Goal: Transaction & Acquisition: Purchase product/service

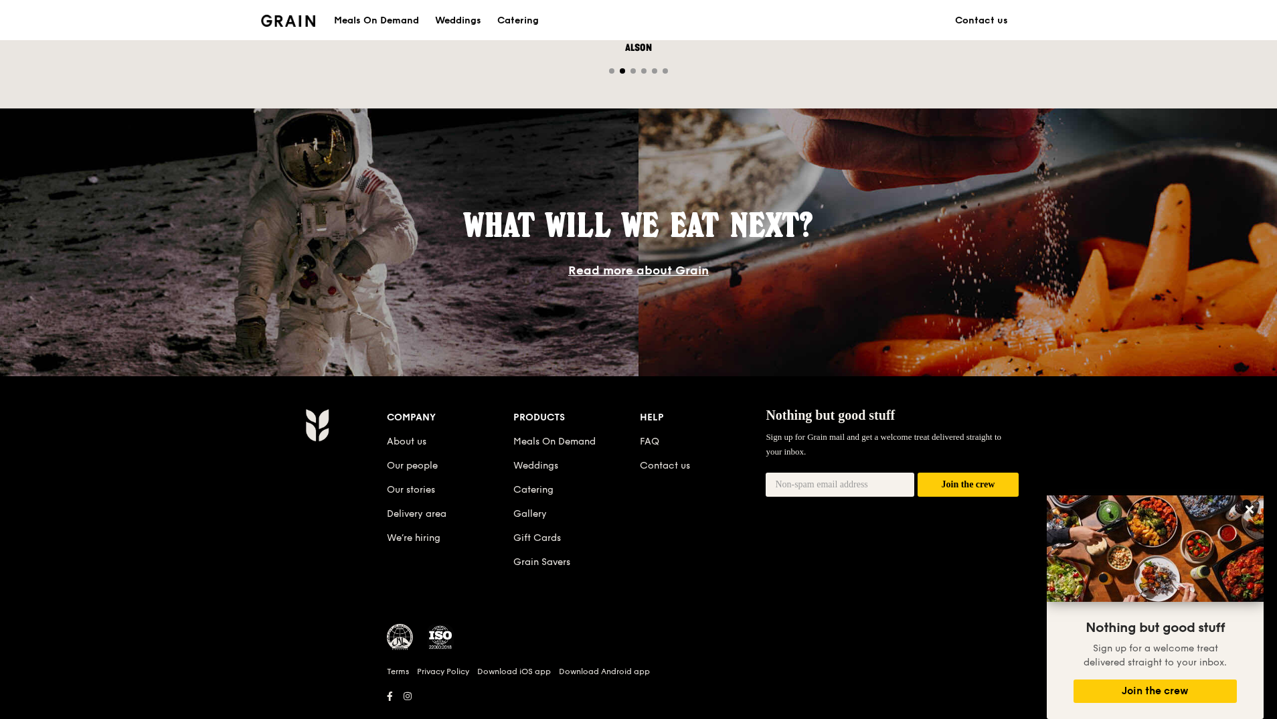
scroll to position [1044, 0]
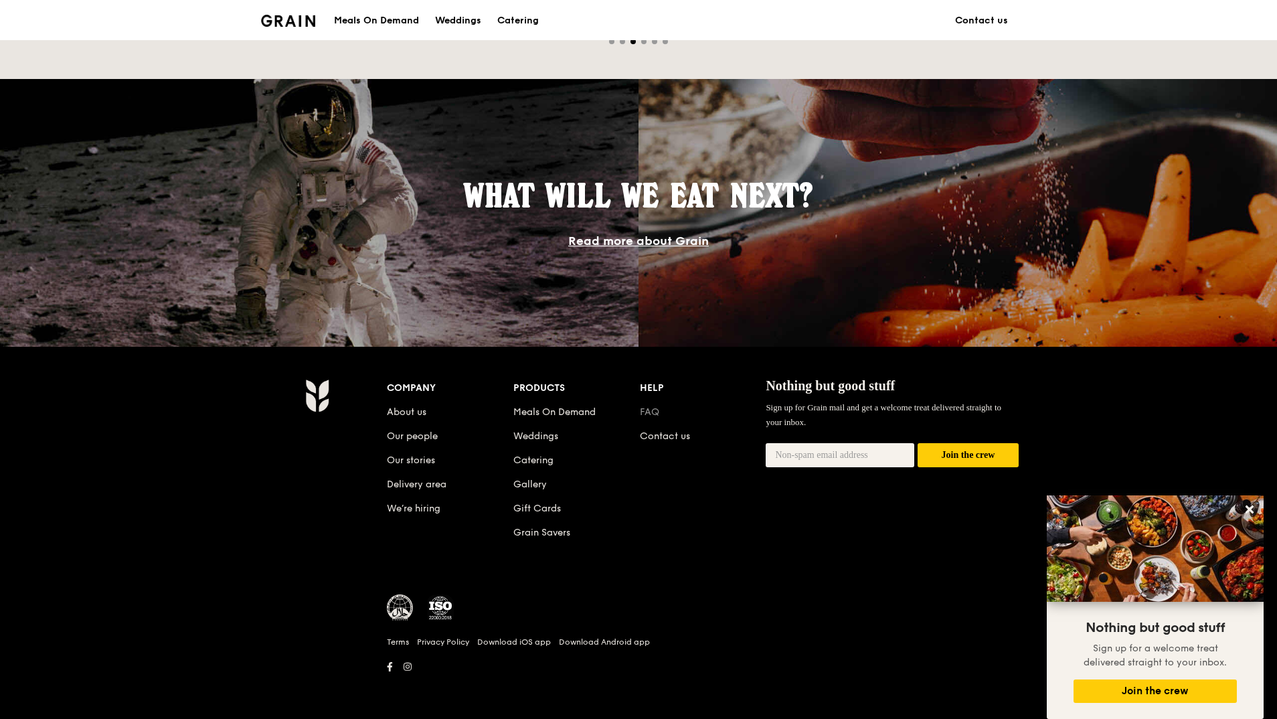
click at [644, 409] on link "FAQ" at bounding box center [649, 411] width 19 height 11
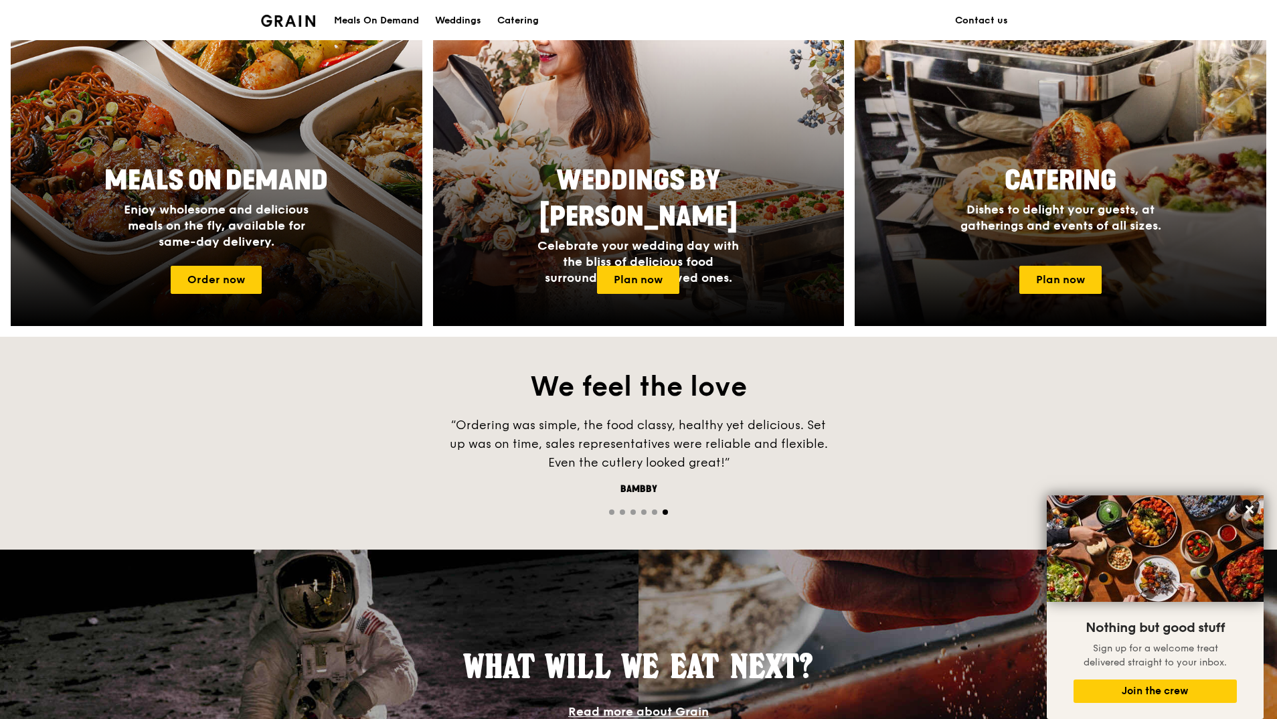
scroll to position [442, 0]
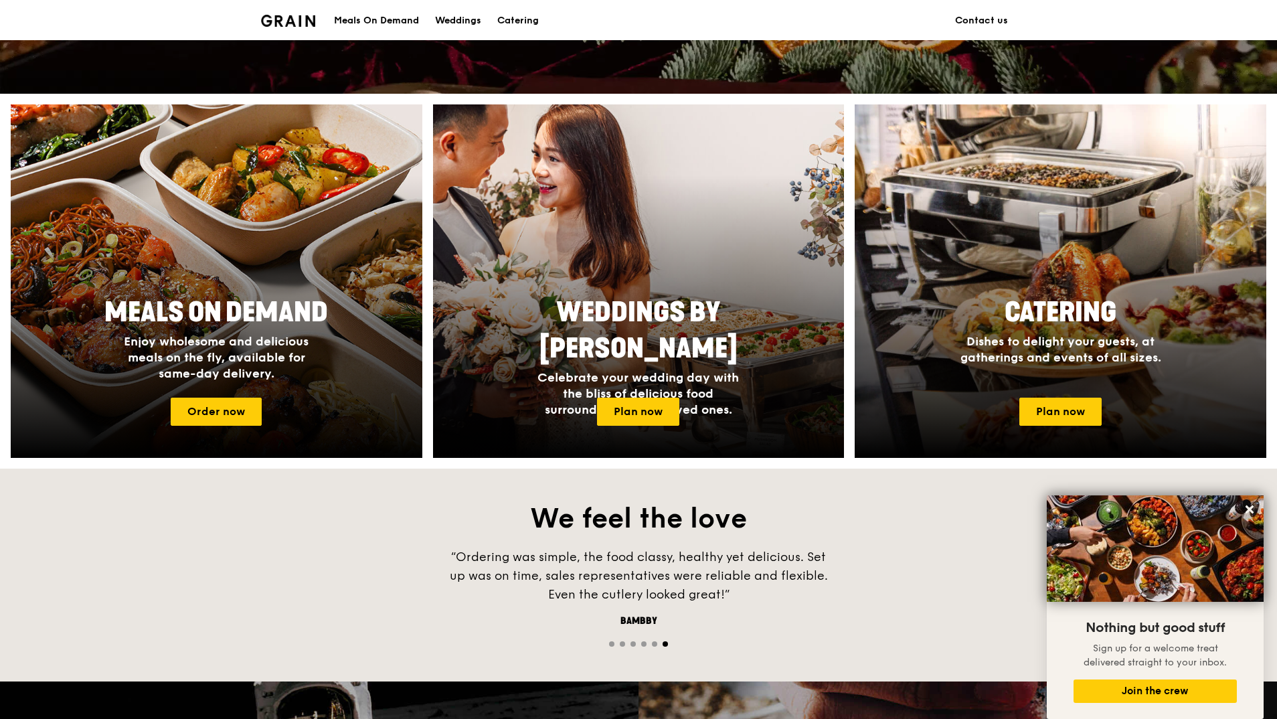
click at [391, 17] on div "Meals On Demand" at bounding box center [376, 21] width 85 height 40
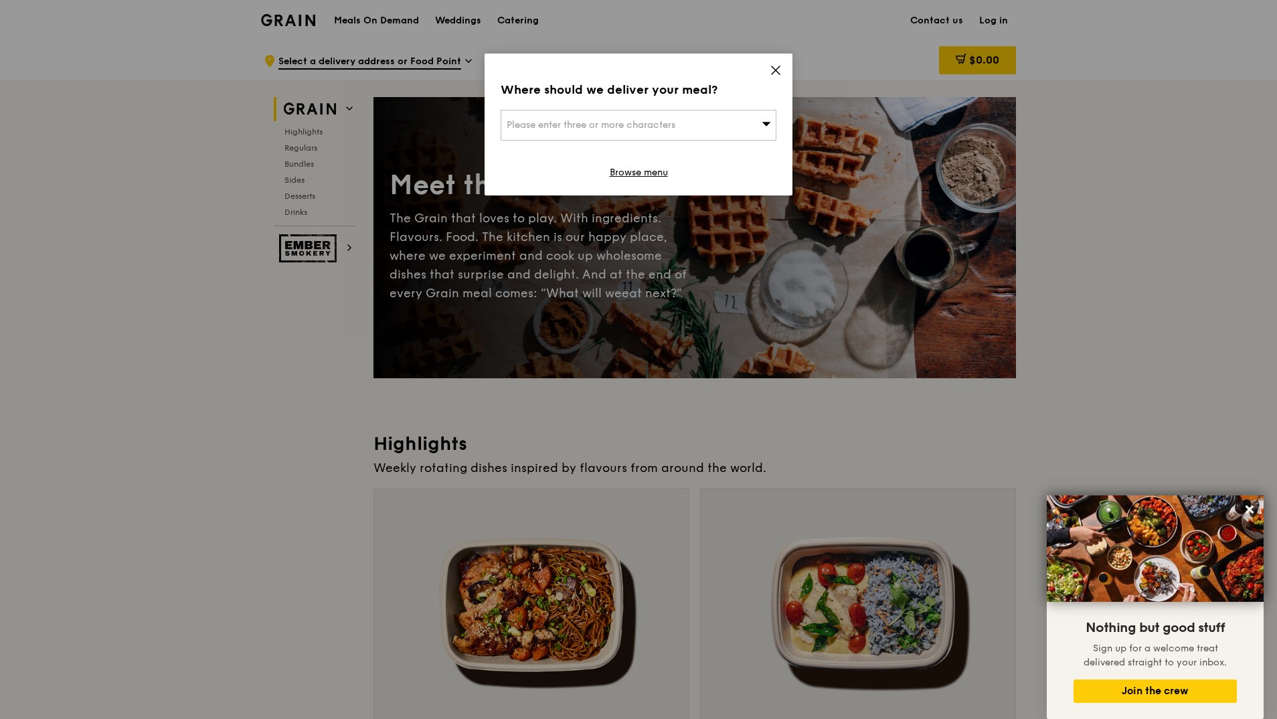
click at [766, 72] on div "Where should we deliver your meal? Please enter three or more characters Browse…" at bounding box center [638, 125] width 308 height 142
click at [779, 63] on div "Where should we deliver your meal? Please enter three or more characters Browse…" at bounding box center [638, 125] width 308 height 142
click at [775, 61] on div "Where should we deliver your meal? Please enter three or more characters Browse…" at bounding box center [638, 125] width 308 height 142
click at [771, 67] on icon at bounding box center [775, 70] width 8 height 8
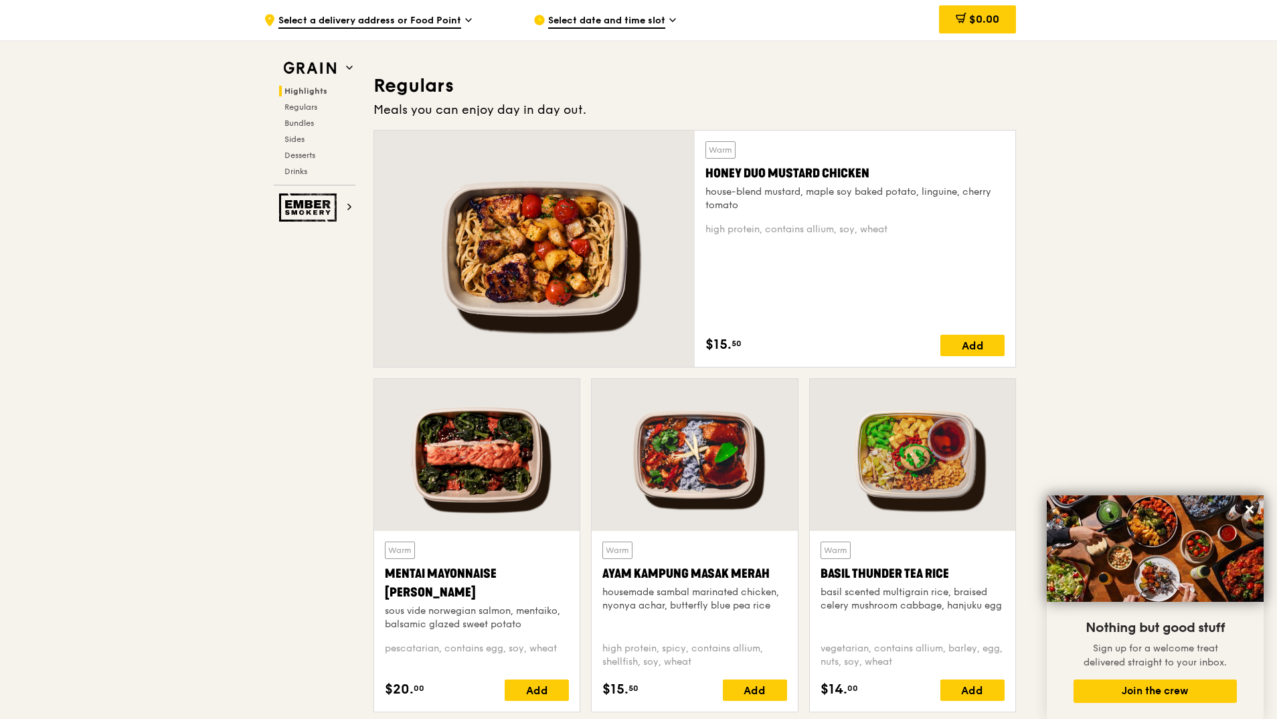
scroll to position [870, 0]
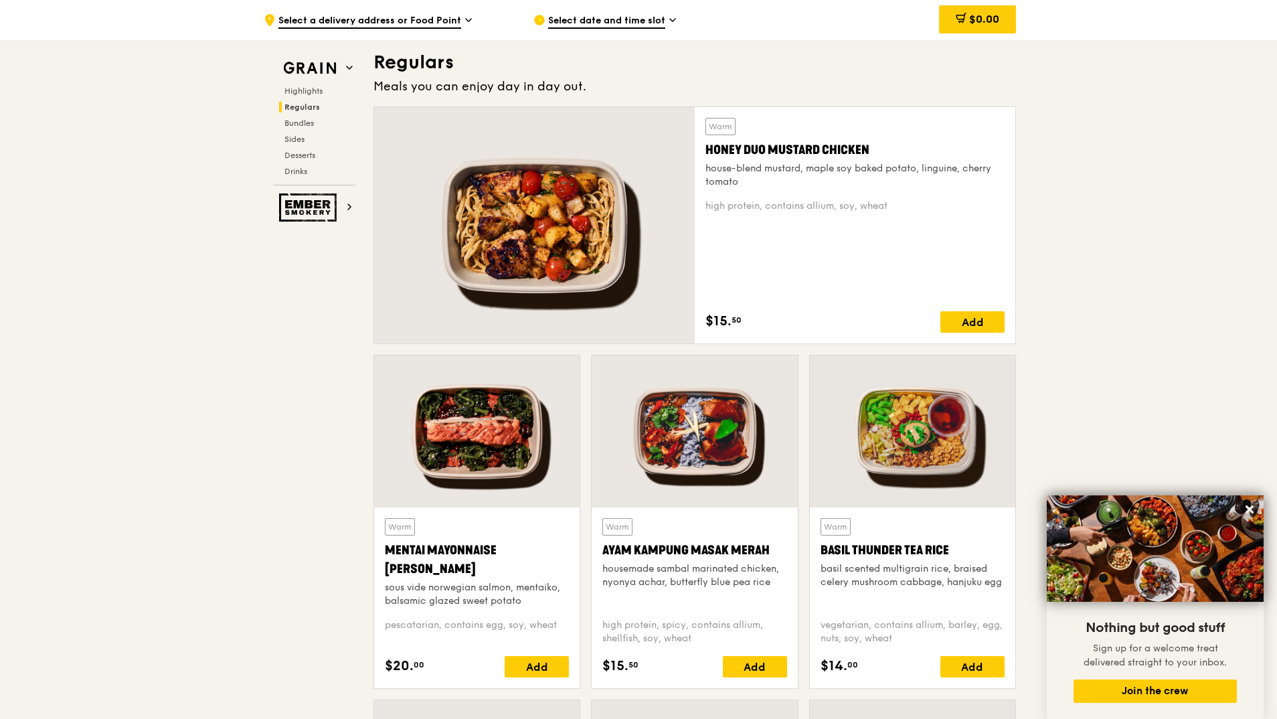
click at [926, 461] on div at bounding box center [912, 431] width 205 height 152
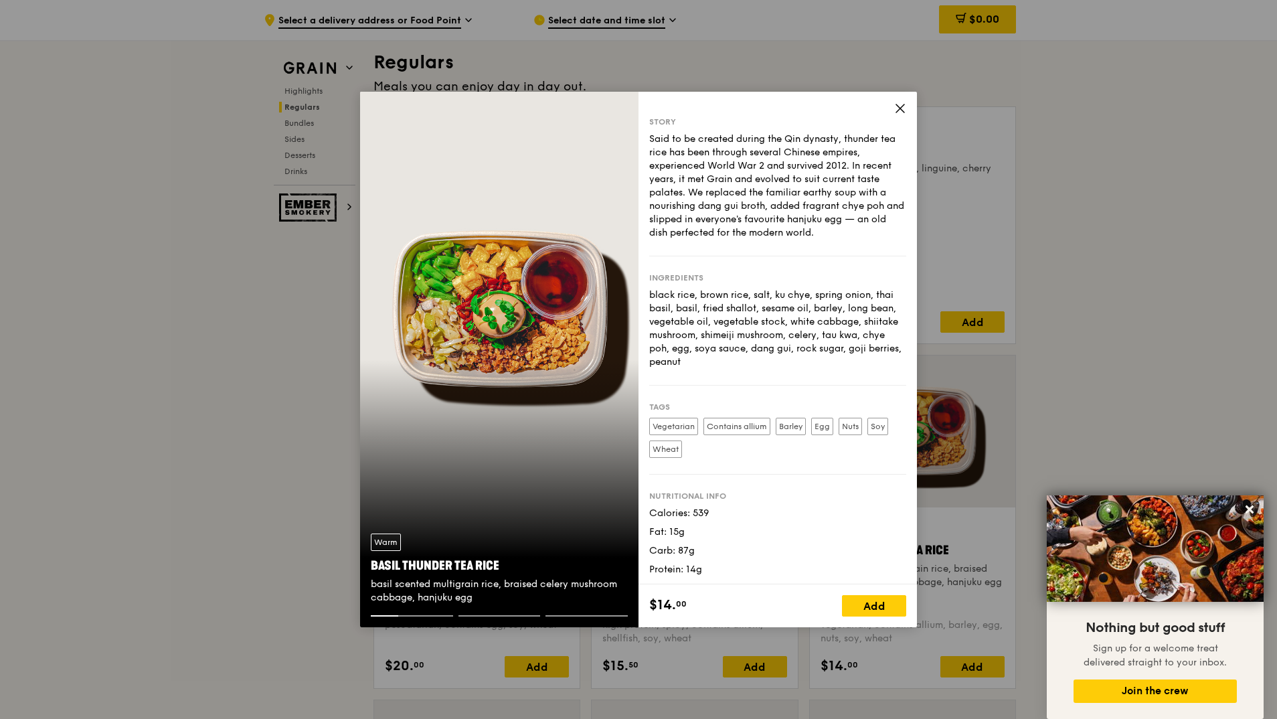
scroll to position [6, 0]
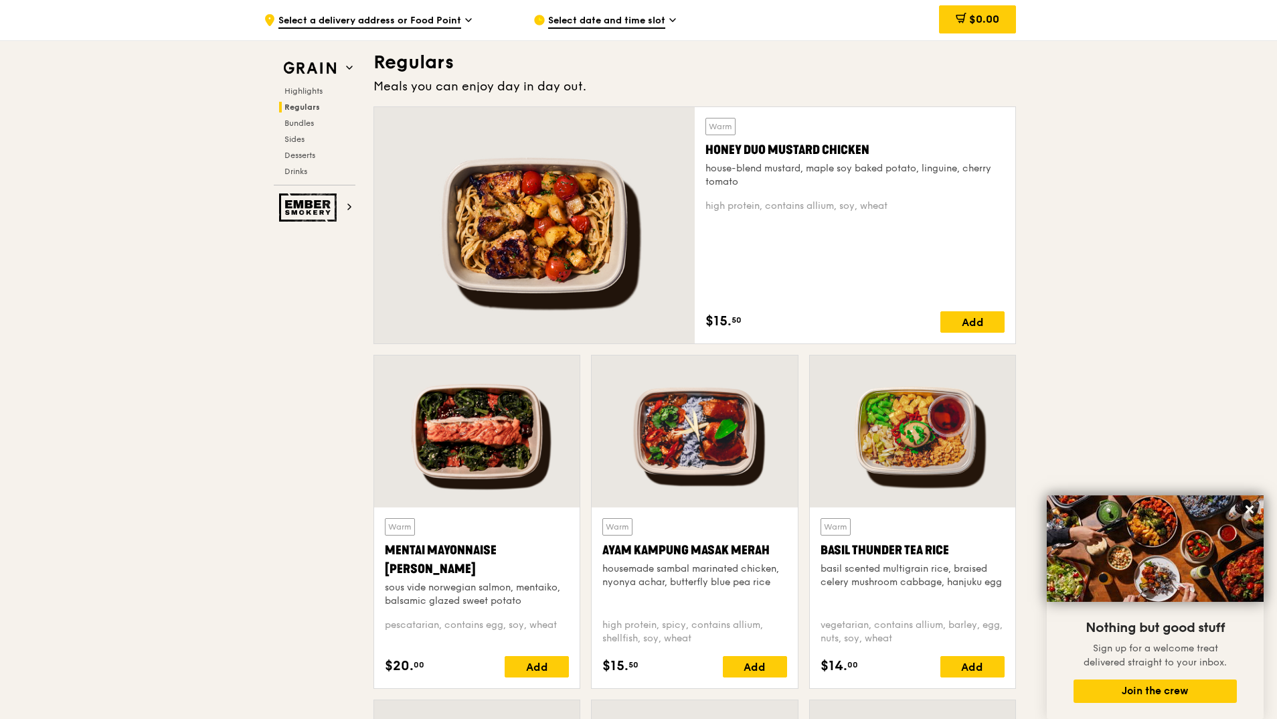
click at [749, 452] on div at bounding box center [693, 431] width 205 height 152
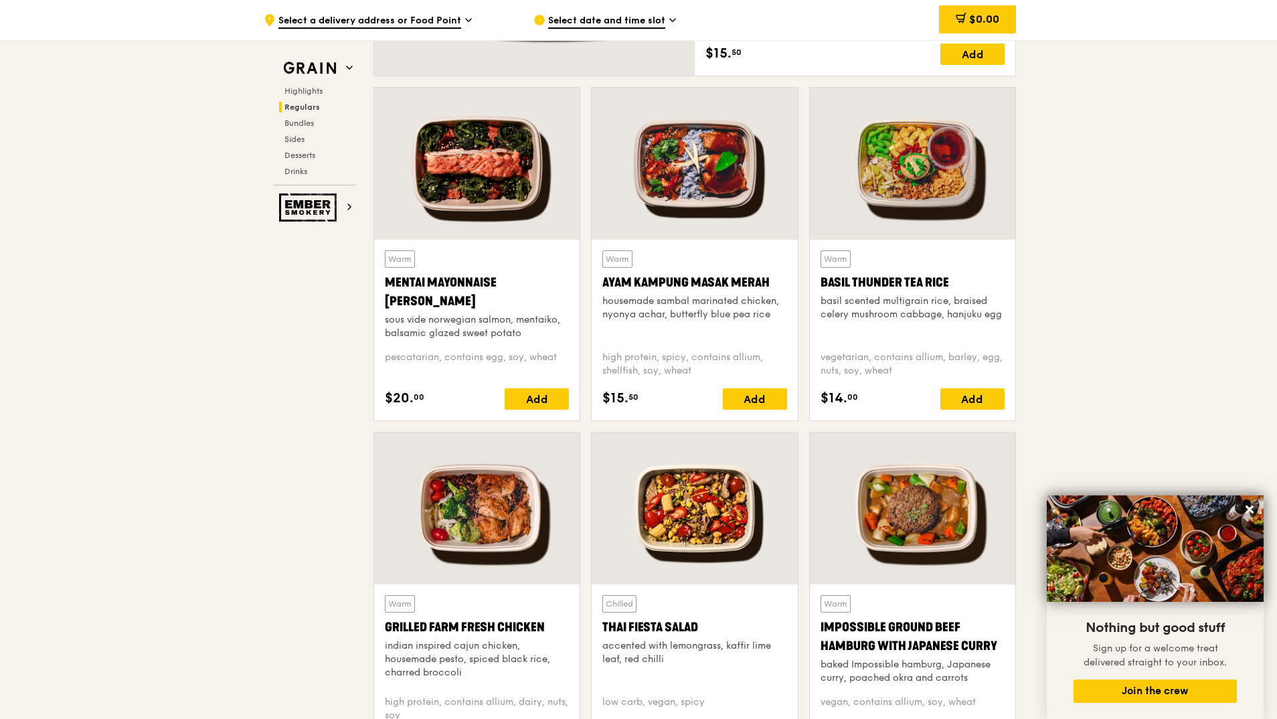
scroll to position [1204, 0]
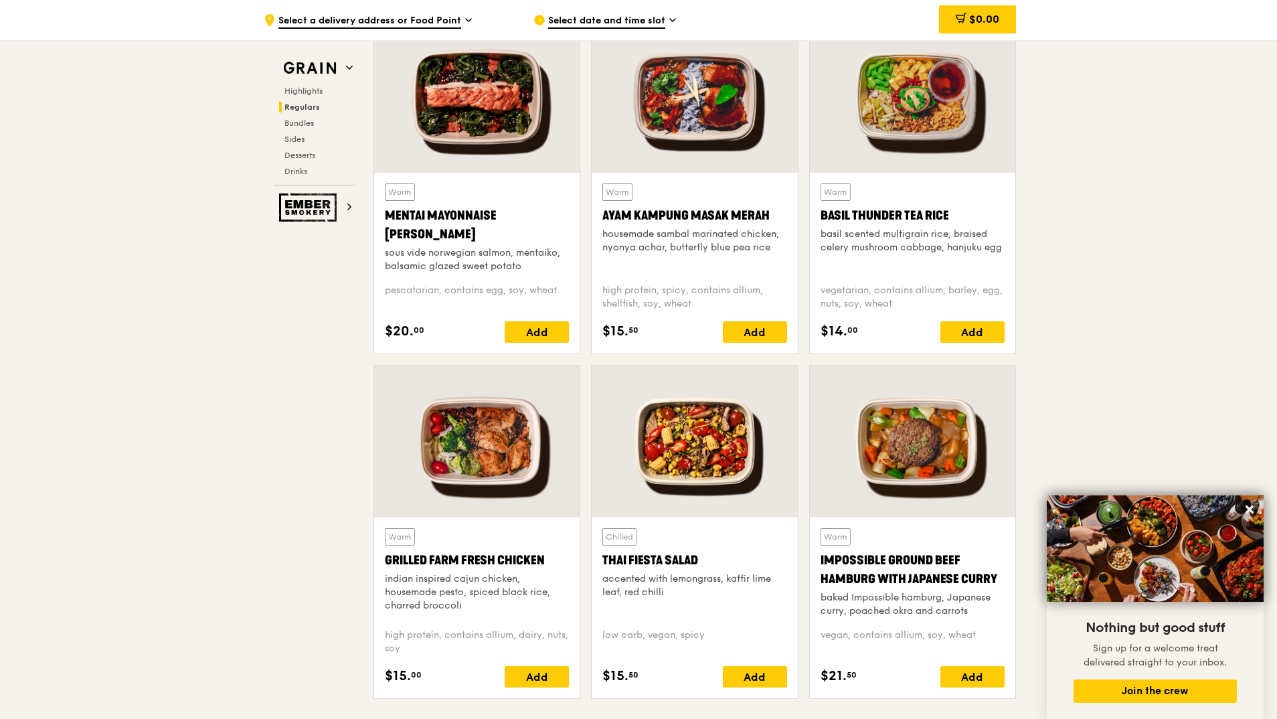
click at [507, 470] on div at bounding box center [476, 441] width 205 height 152
